Goal: Task Accomplishment & Management: Complete application form

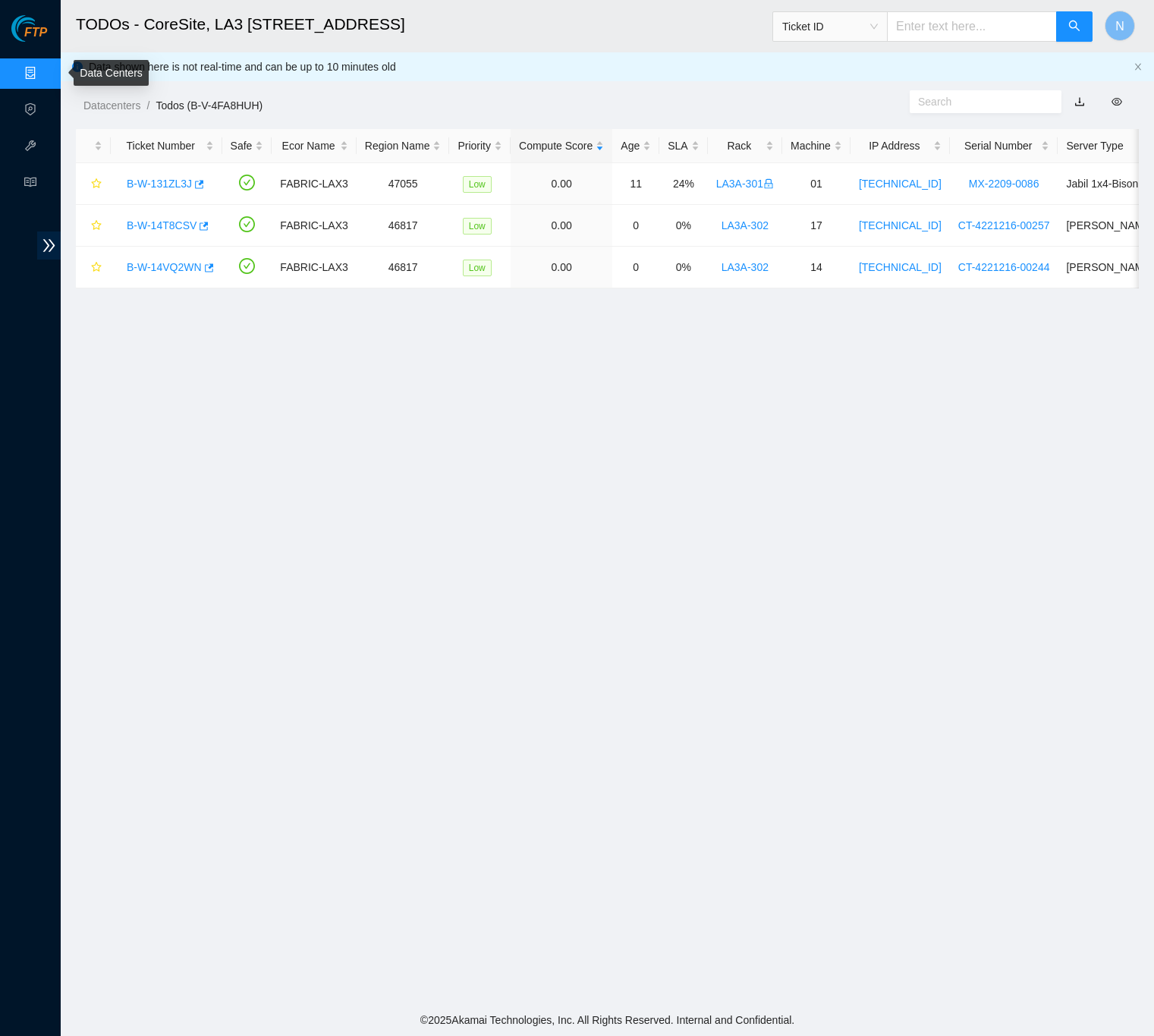
click at [44, 73] on link "Data Centers" at bounding box center [74, 73] width 62 height 12
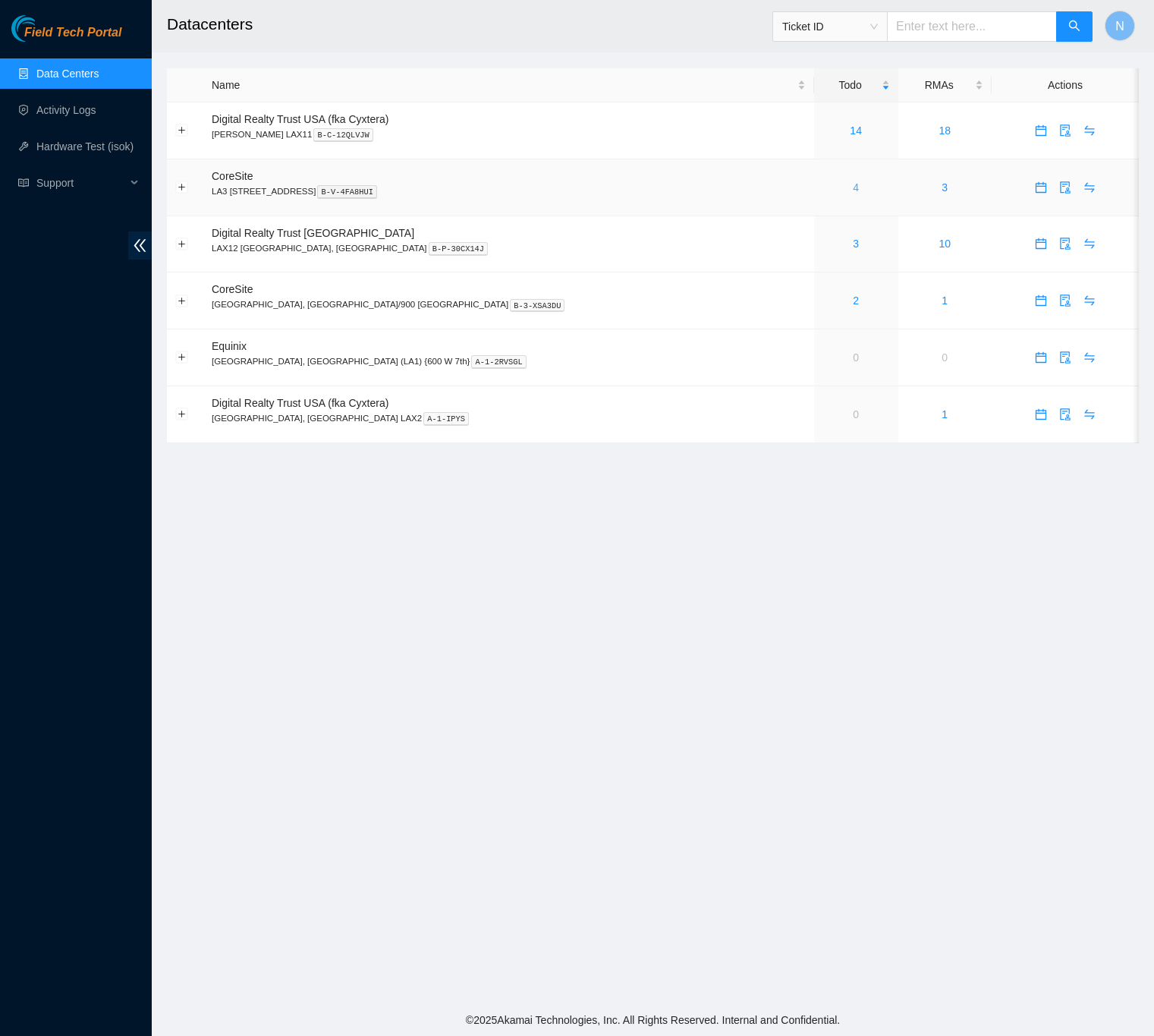
click at [853, 184] on link "4" at bounding box center [856, 187] width 7 height 12
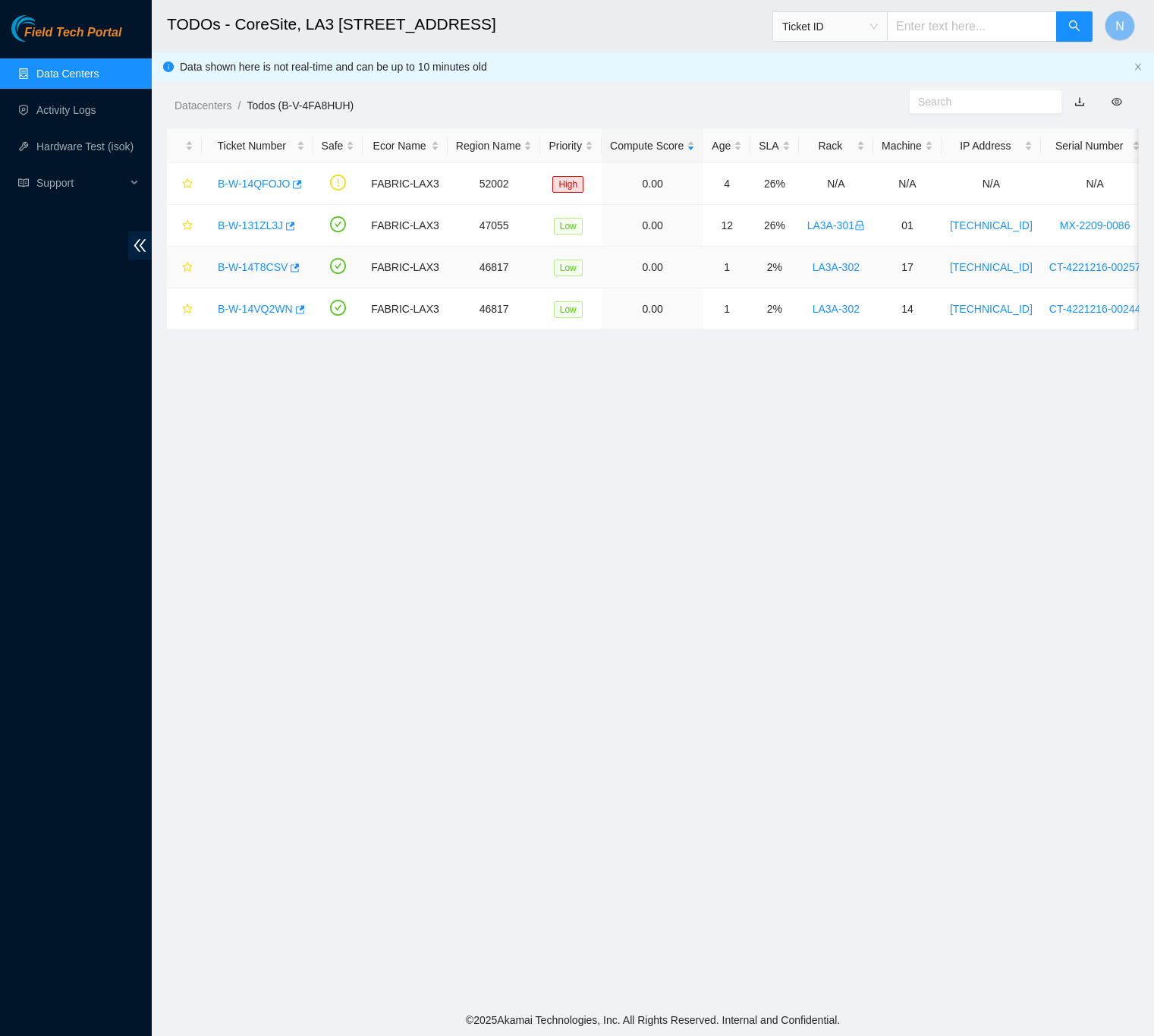
click at [264, 266] on link "B-W-14T8CSV" at bounding box center [252, 267] width 70 height 12
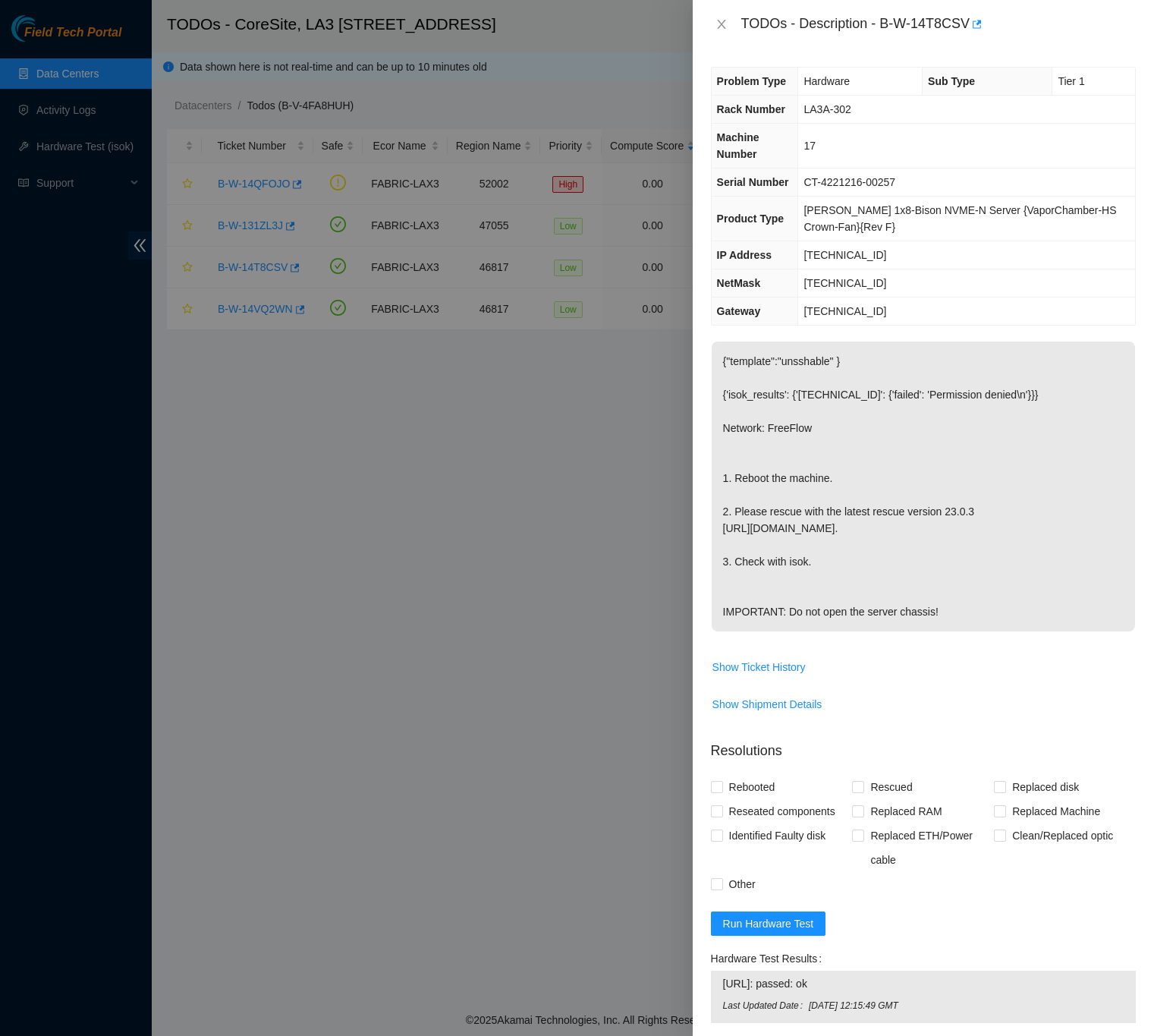
click at [1127, 360] on div "Problem Type Hardware Sub Type Tier 1 Rack Number LA3A-302 Machine Number 17 Se…" at bounding box center [923, 541] width 461 height 987
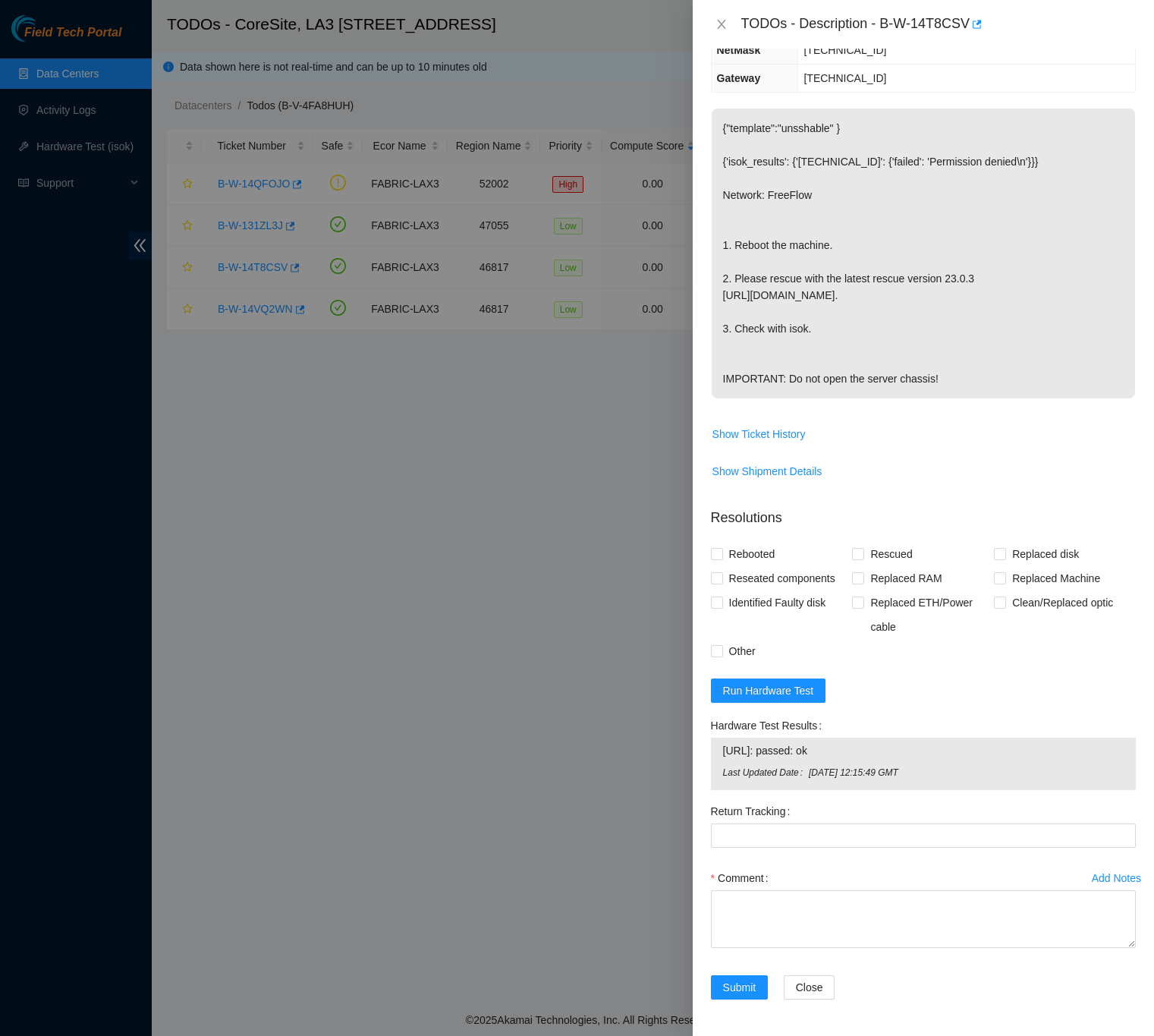
scroll to position [271, 0]
click at [715, 549] on input "Rebooted" at bounding box center [715, 552] width 10 height 10
checkbox input "true"
click at [856, 549] on input "Rescued" at bounding box center [856, 552] width 10 height 10
checkbox input "true"
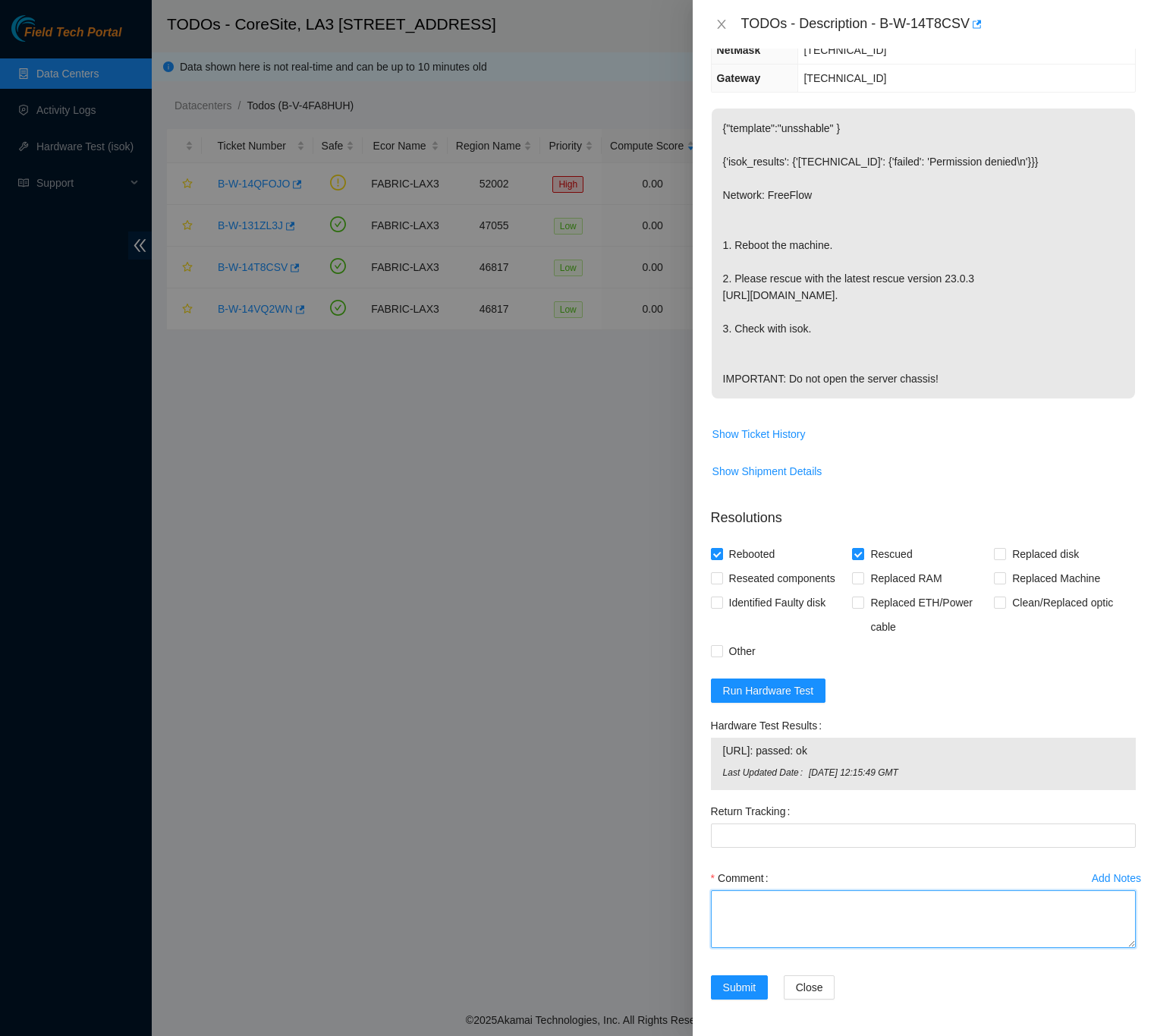
click at [751, 892] on textarea "Comment" at bounding box center [922, 919] width 425 height 58
paste textarea "B-W-14T8CSV FABRIC-LAX3 Low LA3A-302 17 [TECHNICAL_ID] CT-4221216-00257 -Confir…"
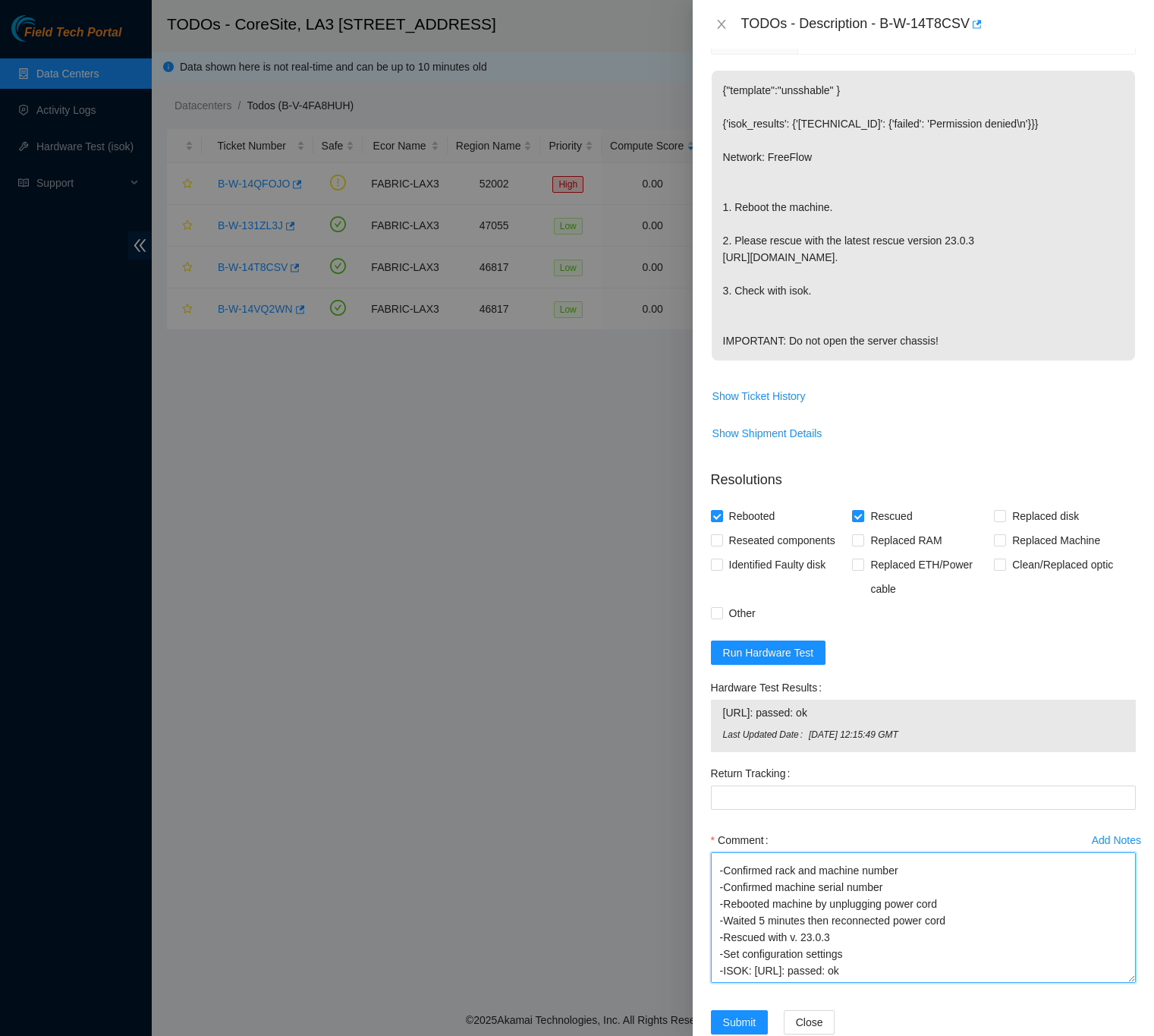
scroll to position [44, 0]
drag, startPoint x: 1102, startPoint y: 945, endPoint x: 1125, endPoint y: 1017, distance: 75.6
click at [1125, 1017] on div "Problem Type Hardware Sub Type Tier 1 Rack Number LA3A-302 Machine Number 17 Se…" at bounding box center [923, 541] width 461 height 987
type textarea "B-W-14T8CSV FABRIC-LAX3 Low LA3A-302 17 [TECHNICAL_ID] CT-4221216-00257 -Confir…"
drag, startPoint x: 1132, startPoint y: 940, endPoint x: 1127, endPoint y: 995, distance: 55.2
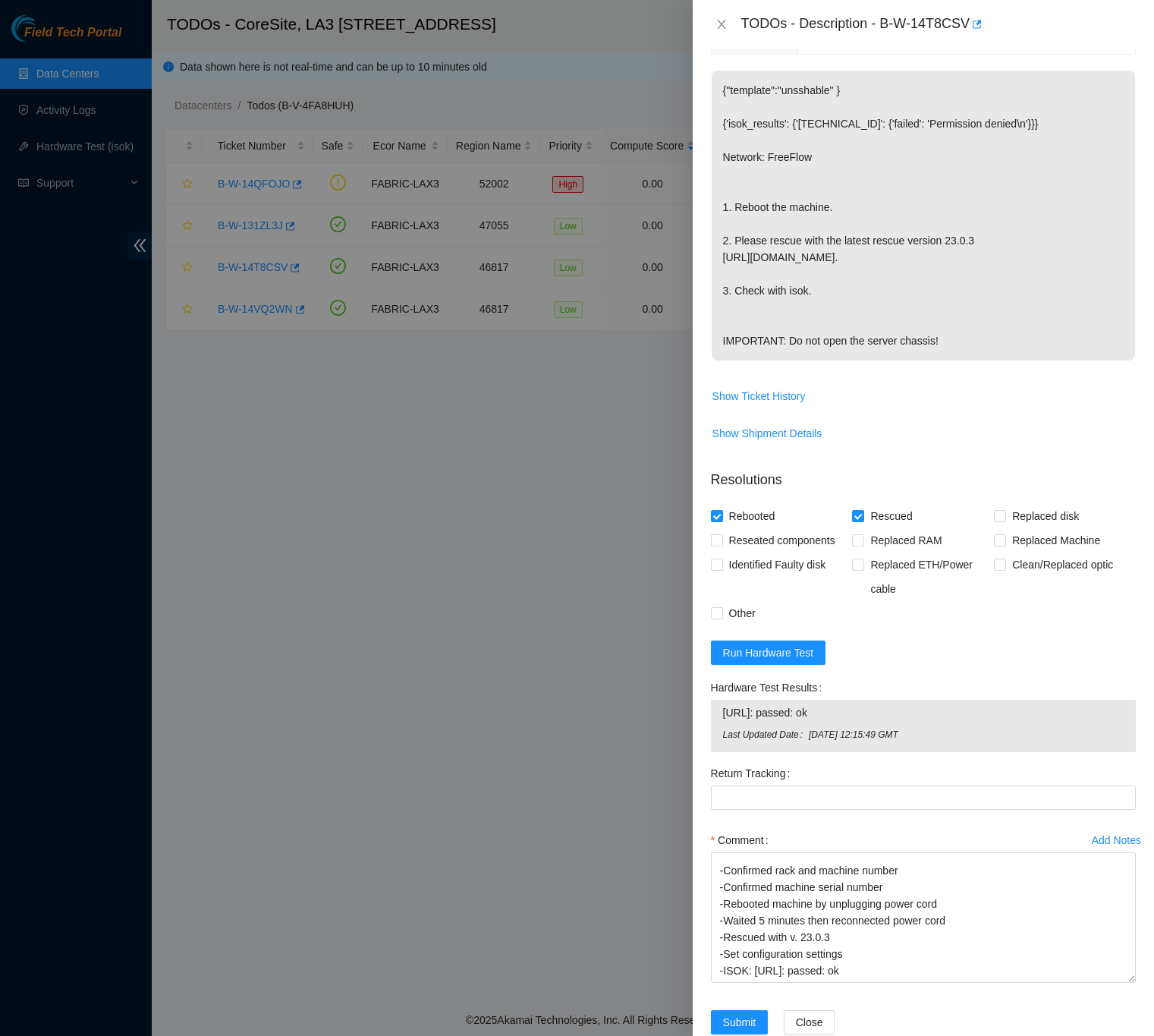
click at [1127, 997] on div "Problem Type Hardware Sub Type Tier 1 Rack Number LA3A-302 Machine Number 17 Se…" at bounding box center [923, 541] width 461 height 987
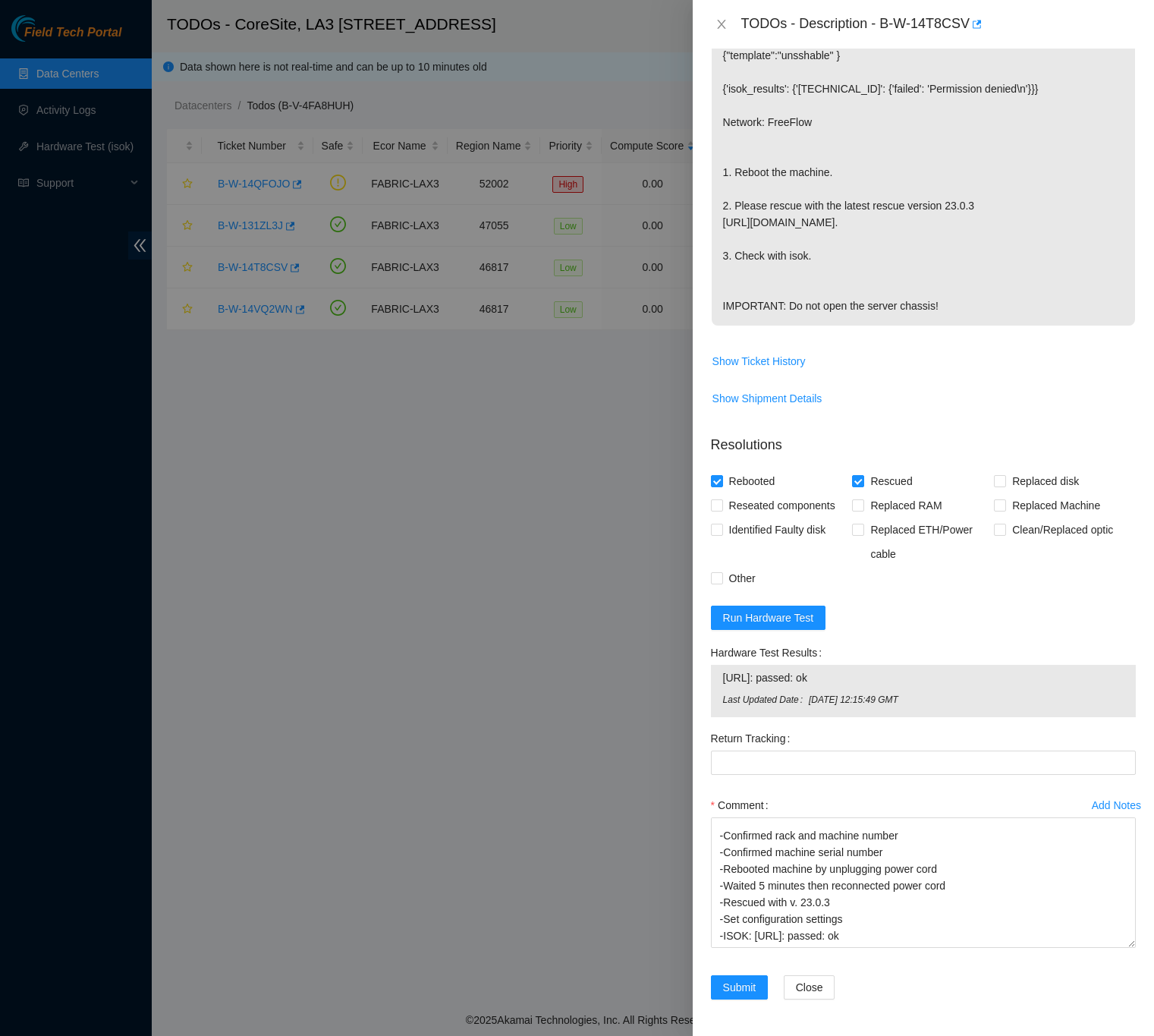
scroll to position [342, 0]
click at [754, 987] on span "Submit" at bounding box center [739, 987] width 33 height 17
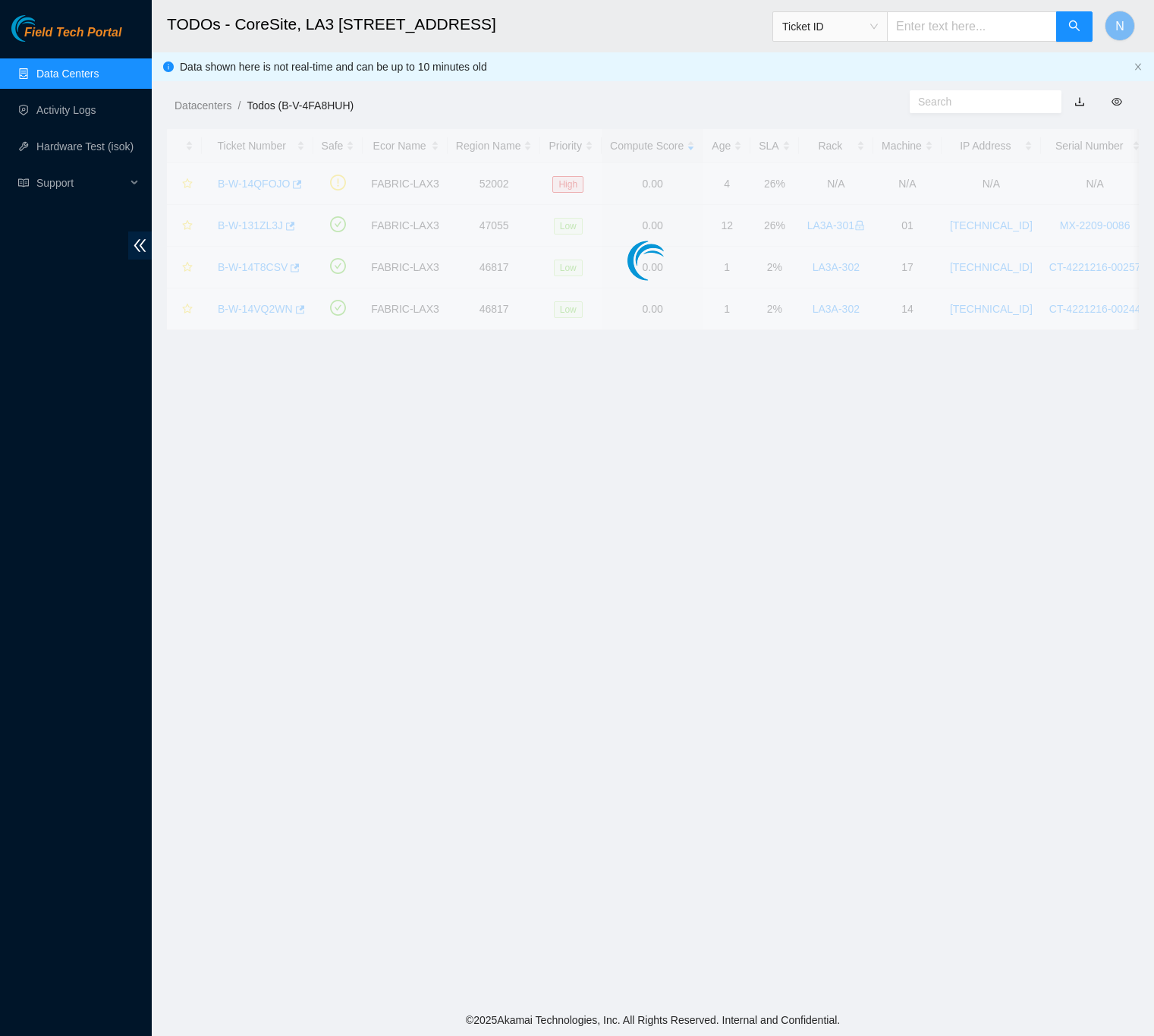
scroll to position [0, 0]
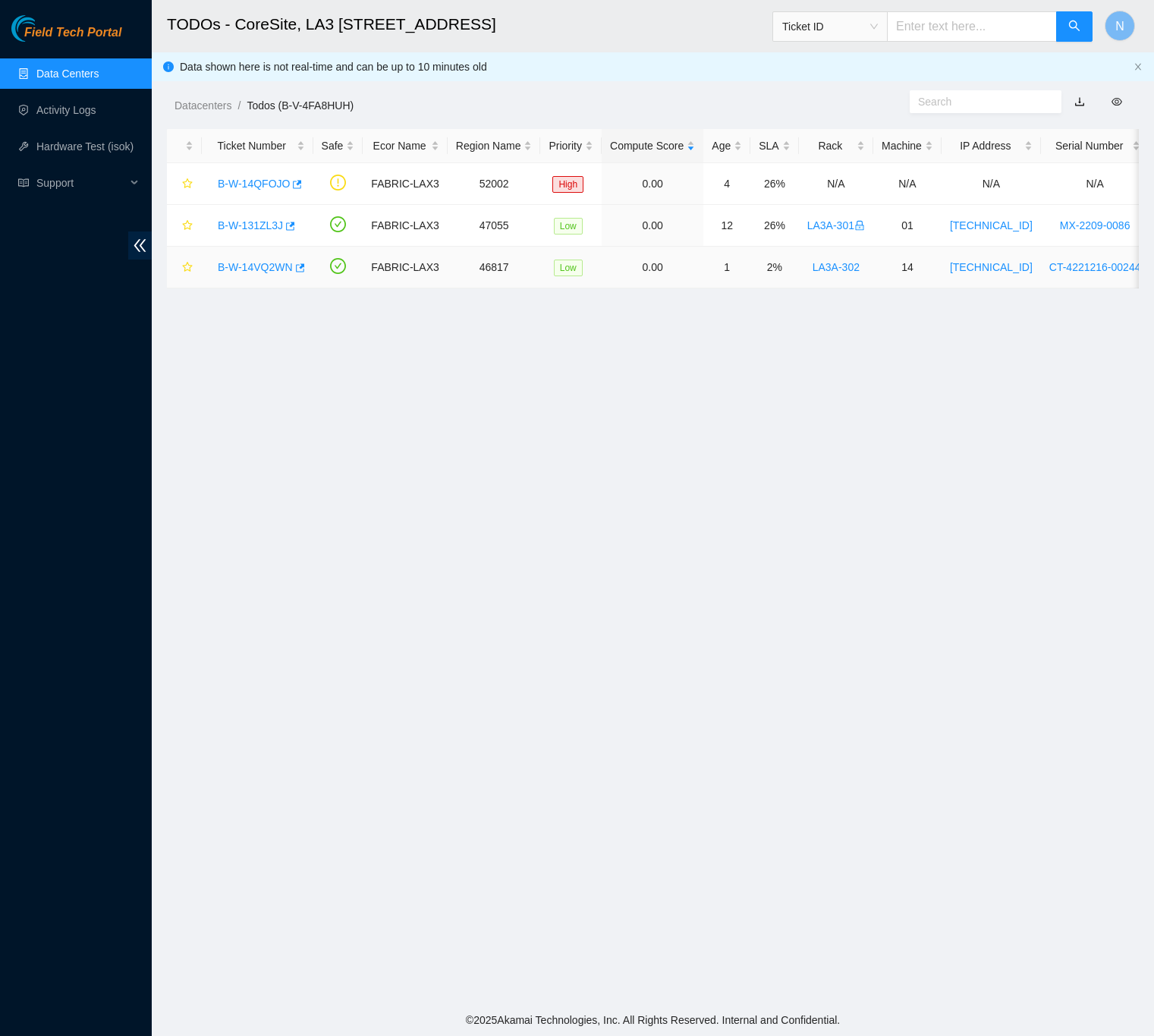
click at [267, 264] on link "B-W-14VQ2WN" at bounding box center [255, 267] width 75 height 12
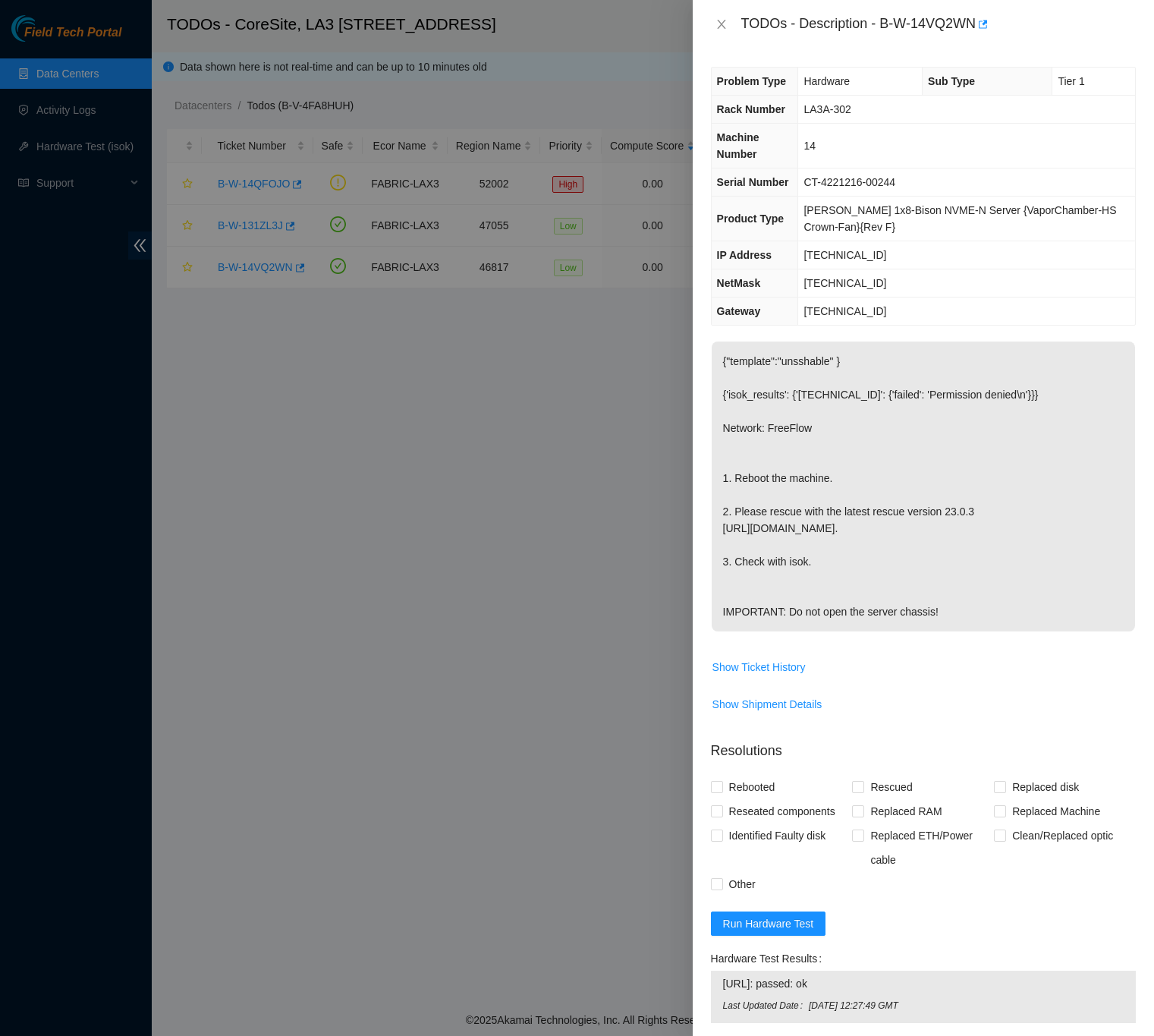
click at [1129, 657] on div "Problem Type Hardware Sub Type Tier 1 Rack Number LA3A-302 Machine Number 14 Se…" at bounding box center [923, 541] width 461 height 987
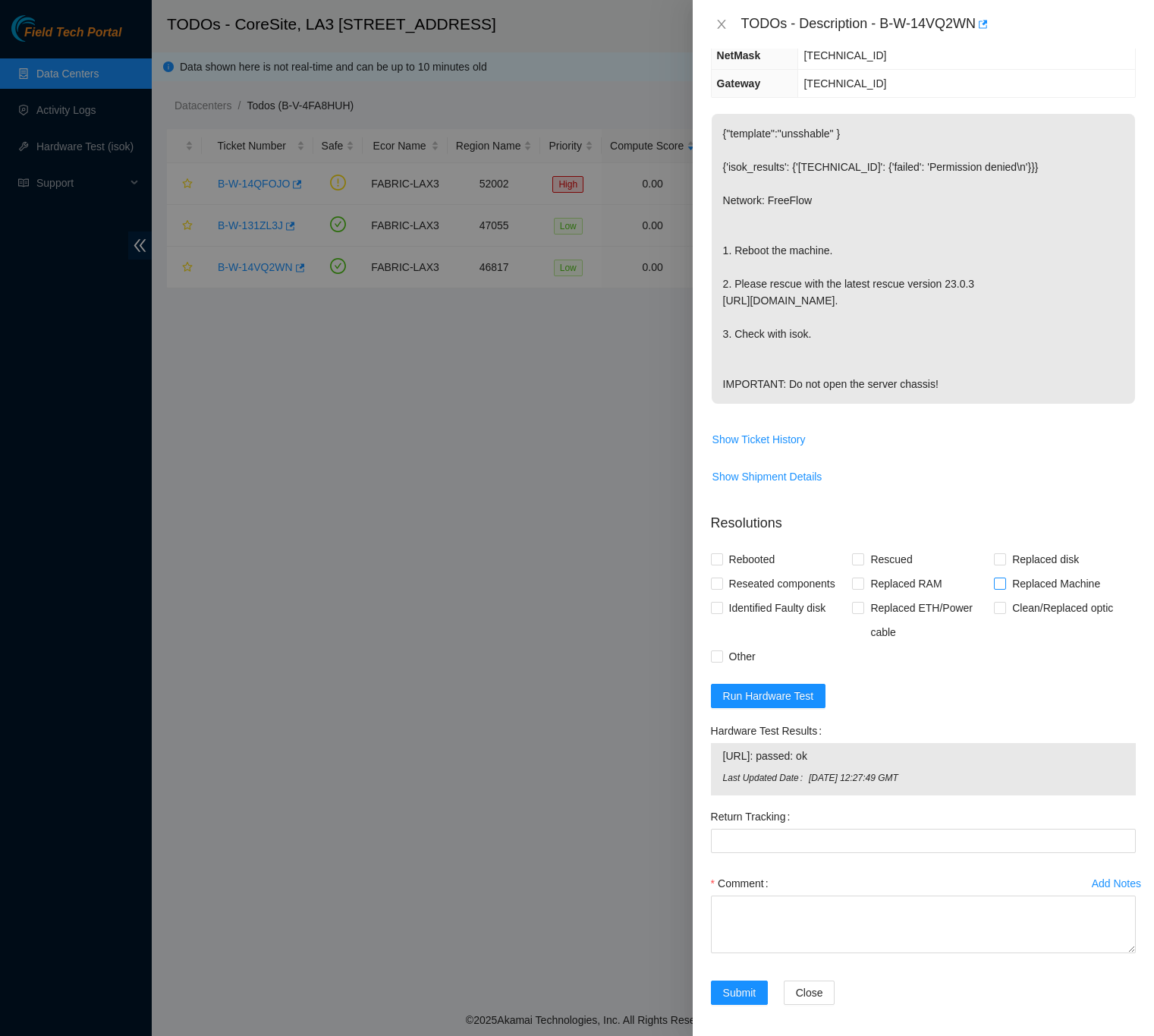
scroll to position [271, 0]
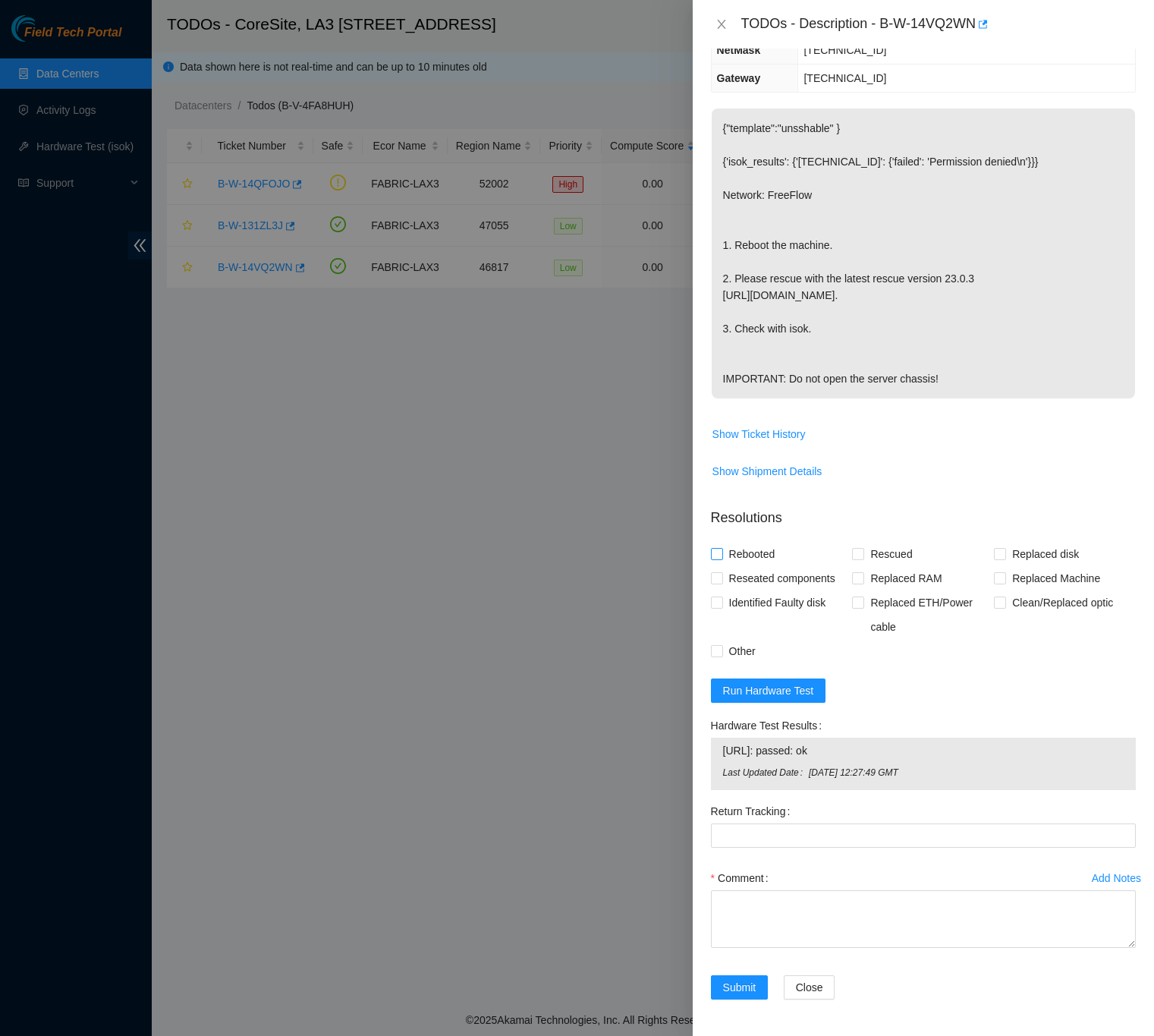
click at [715, 551] on input "Rebooted" at bounding box center [715, 552] width 10 height 10
checkbox input "true"
click at [856, 553] on input "Rescued" at bounding box center [856, 552] width 10 height 10
checkbox input "true"
click at [781, 892] on textarea "Comment" at bounding box center [922, 919] width 425 height 58
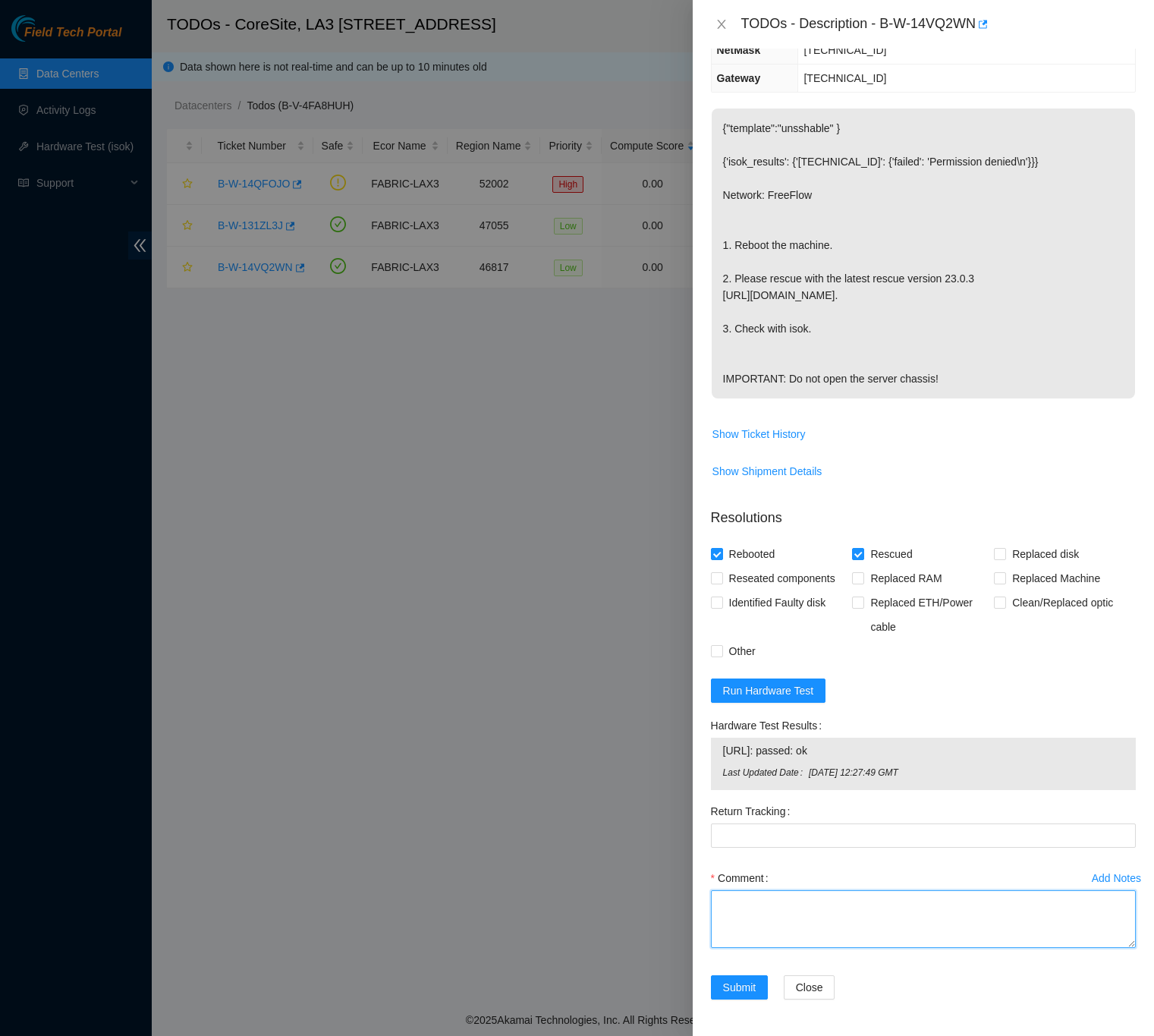
paste textarea "B-W-14VQ2WN FABRIC-LAX3 Low LA3A-302 14 [TECHNICAL_ID] CT-4221216-00244 -Confir…"
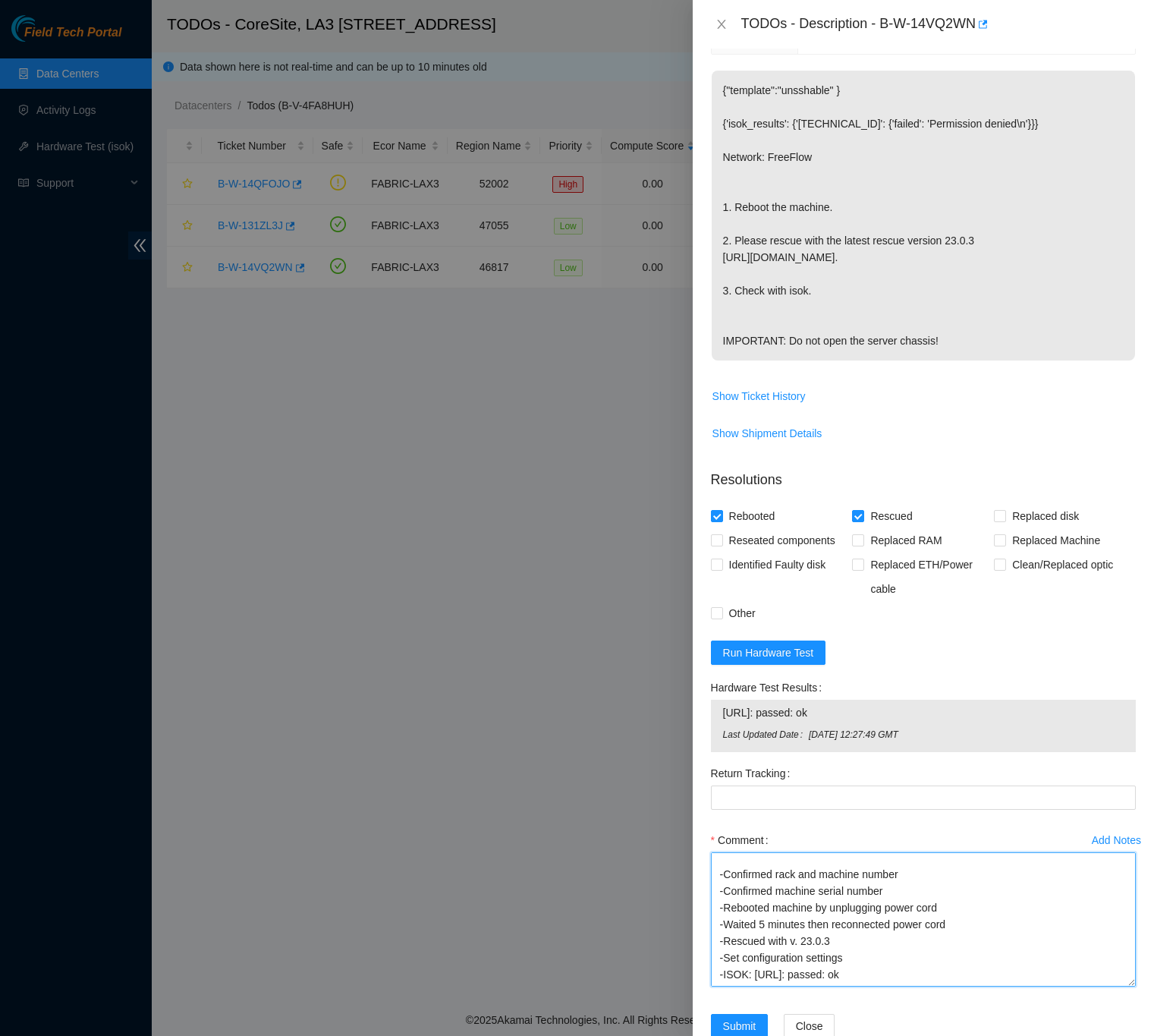
drag, startPoint x: 1107, startPoint y: 938, endPoint x: 1110, endPoint y: 1017, distance: 79.1
click at [1110, 987] on textarea "B-W-14VQ2WN FABRIC-LAX3 Low LA3A-302 14 [TECHNICAL_ID] CT-4221216-00244 -Confir…" at bounding box center [922, 919] width 425 height 134
type textarea "B-W-14VQ2WN FABRIC-LAX3 Low LA3A-302 14 [TECHNICAL_ID] CT-4221216-00244 -Confir…"
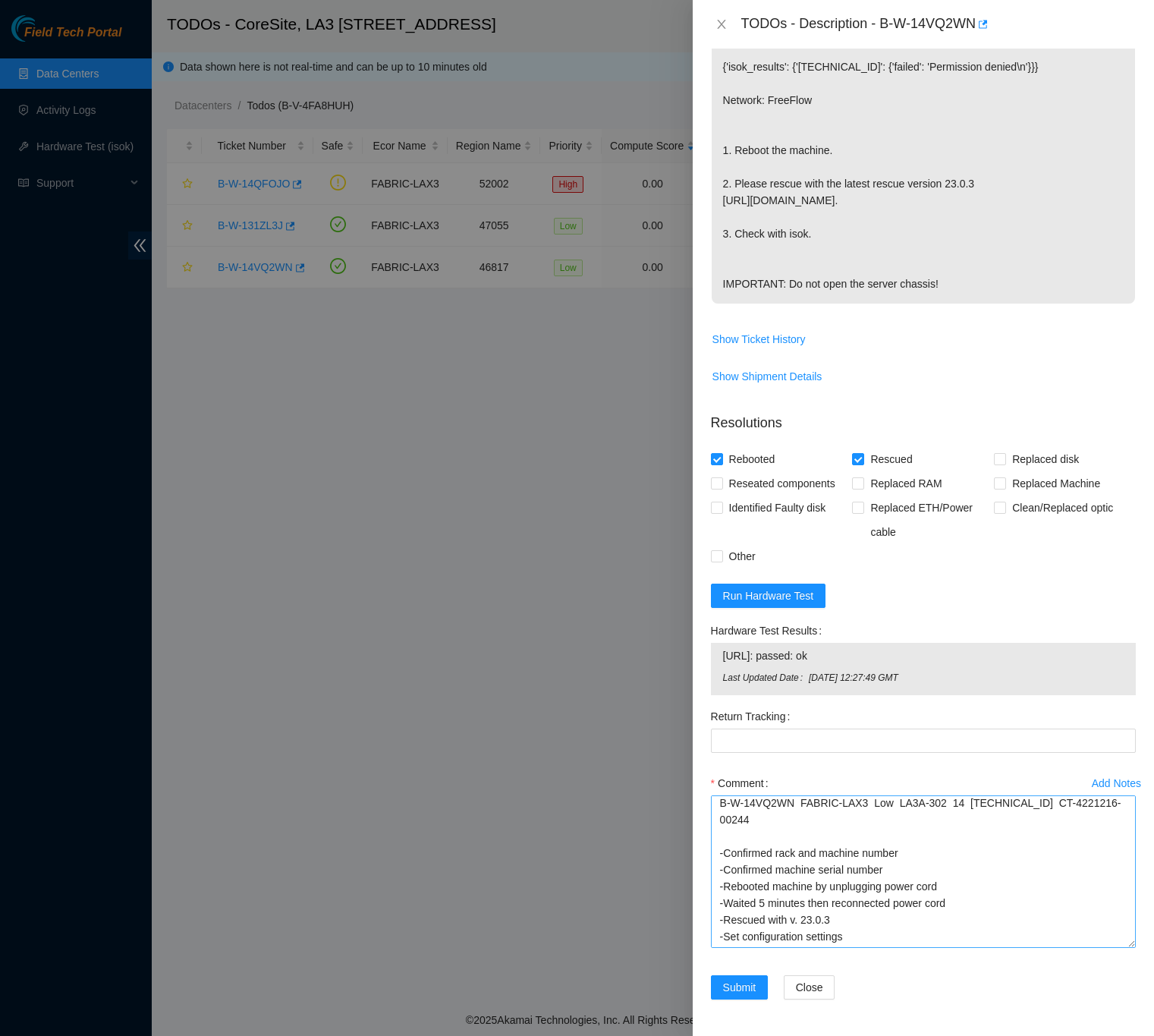
scroll to position [0, 0]
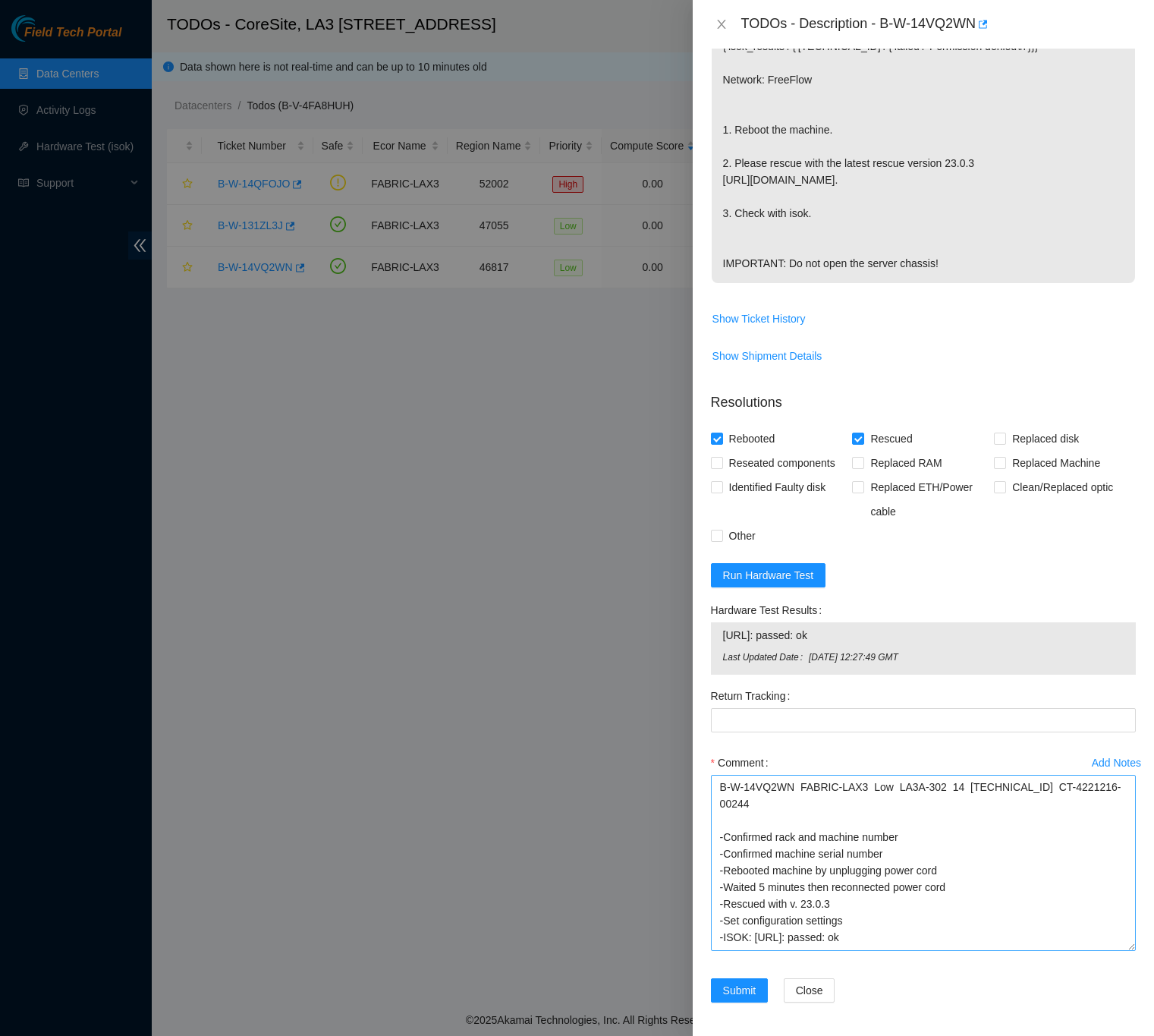
drag, startPoint x: 1107, startPoint y: 942, endPoint x: 1100, endPoint y: 978, distance: 36.7
click at [1100, 950] on textarea "B-W-14VQ2WN FABRIC-LAX3 Low LA3A-302 14 [TECHNICAL_ID] CT-4221216-00244 -Confir…" at bounding box center [922, 862] width 425 height 176
click at [726, 990] on span "Submit" at bounding box center [739, 987] width 33 height 17
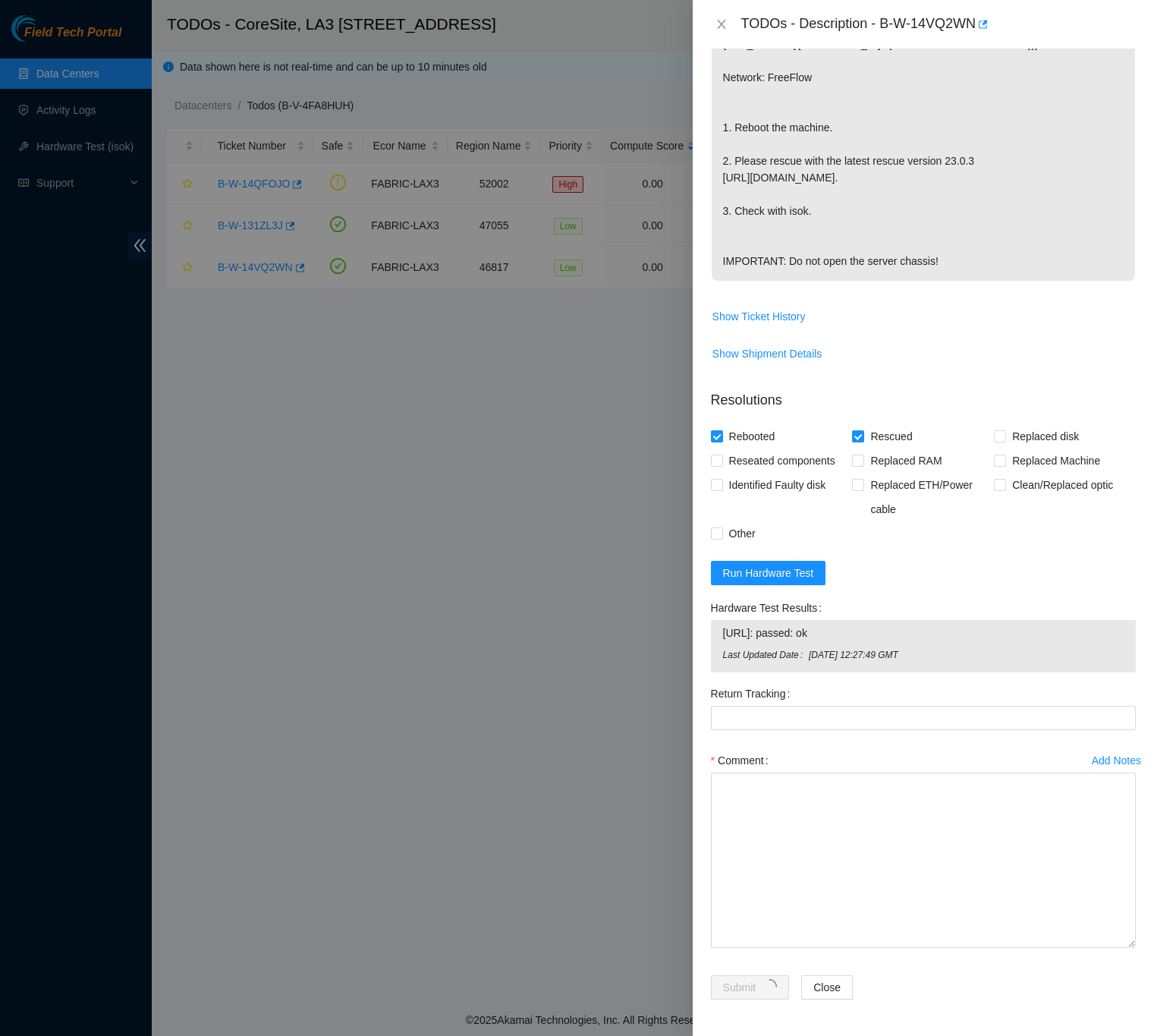
scroll to position [0, 0]
